Goal: Task Accomplishment & Management: Manage account settings

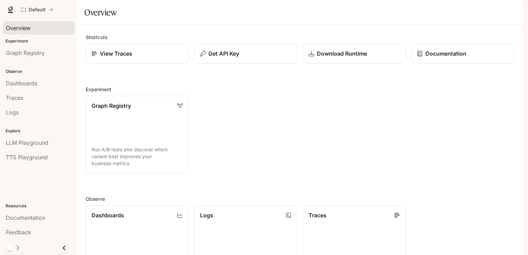
click at [369, 153] on div "Graph Registry Run A/B tests and discover which variant best improves your busi…" at bounding box center [297, 131] width 434 height 83
click at [369, 150] on div "Graph Registry Run A/B tests and discover which variant best improves your busi…" at bounding box center [297, 131] width 434 height 83
click at [368, 149] on div "Graph Registry Run A/B tests and discover which variant best improves your busi…" at bounding box center [297, 131] width 434 height 83
click at [364, 147] on div "Graph Registry Run A/B tests and discover which variant best improves your busi…" at bounding box center [297, 131] width 434 height 83
click at [419, 155] on div "Graph Registry Run A/B tests and discover which variant best improves your busi…" at bounding box center [297, 131] width 434 height 83
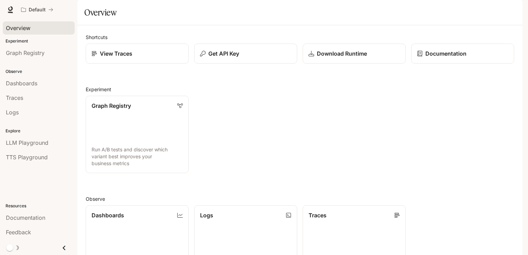
click at [510, 12] on div "button" at bounding box center [513, 10] width 10 height 10
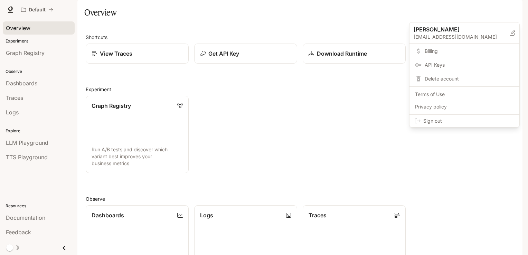
click at [431, 122] on span "Sign out" at bounding box center [468, 120] width 91 height 7
